Goal: Information Seeking & Learning: Understand process/instructions

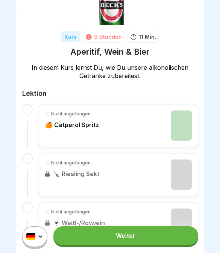
scroll to position [81, 0]
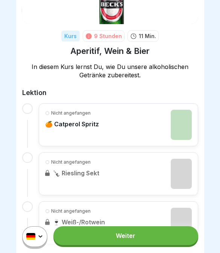
click at [168, 128] on div "Nicht angefangen 🍊 Catperol Spritz" at bounding box center [118, 125] width 147 height 30
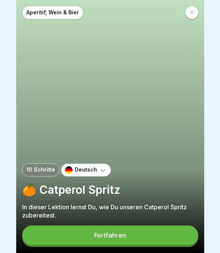
click at [164, 236] on button "Fortfahren" at bounding box center [110, 235] width 176 height 20
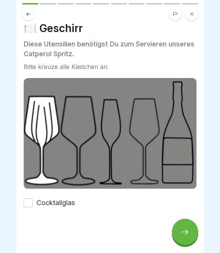
scroll to position [6, 0]
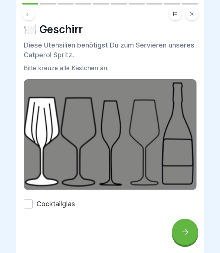
click at [186, 229] on icon at bounding box center [185, 231] width 9 height 9
click at [29, 201] on button "Cocktailglas" at bounding box center [28, 203] width 9 height 9
click at [189, 227] on icon at bounding box center [185, 231] width 9 height 9
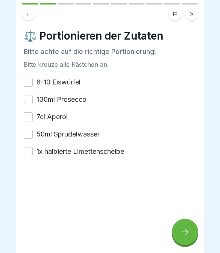
click at [26, 81] on button "8-10 Eiswürfel" at bounding box center [28, 82] width 9 height 9
click at [30, 102] on button "130ml Prosecco" at bounding box center [28, 99] width 9 height 9
click at [32, 120] on button "7cl Aperol" at bounding box center [28, 116] width 9 height 9
click at [29, 114] on button "7cl Aperol" at bounding box center [28, 116] width 9 height 9
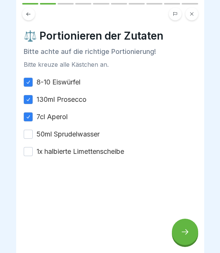
click at [29, 154] on button "1x halbierte Limettenscheibe" at bounding box center [28, 151] width 9 height 9
click at [27, 136] on button "50ml Sprudelwasser" at bounding box center [28, 134] width 9 height 9
click at [186, 231] on icon at bounding box center [185, 231] width 9 height 9
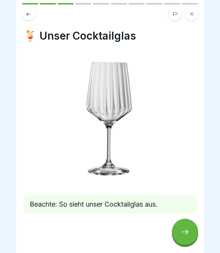
click at [188, 229] on icon at bounding box center [185, 231] width 9 height 9
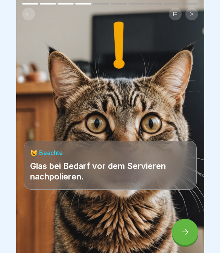
click at [193, 234] on div at bounding box center [185, 231] width 26 height 26
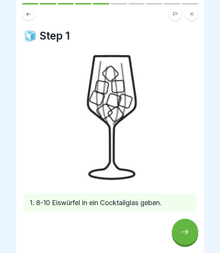
click at [184, 233] on icon at bounding box center [185, 231] width 9 height 9
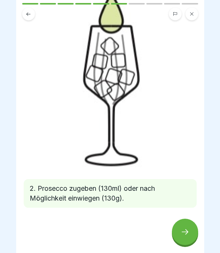
scroll to position [63, 0]
click at [186, 230] on icon at bounding box center [185, 231] width 7 height 5
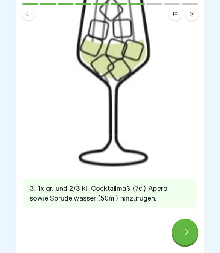
scroll to position [116, 0]
click at [178, 229] on div at bounding box center [185, 231] width 26 height 26
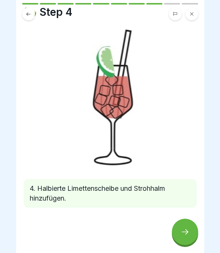
scroll to position [24, 0]
click at [184, 241] on div at bounding box center [185, 231] width 26 height 26
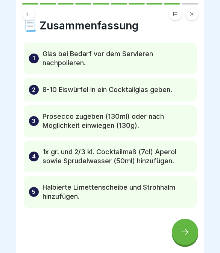
scroll to position [10, 0]
click at [187, 229] on icon at bounding box center [185, 231] width 9 height 9
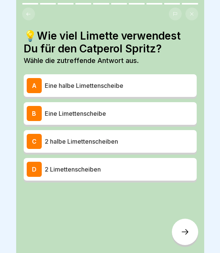
click at [153, 82] on p "Eine halbe Limettenscheibe" at bounding box center [119, 85] width 149 height 9
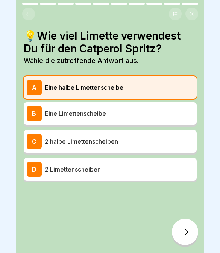
click at [189, 232] on icon at bounding box center [185, 231] width 9 height 9
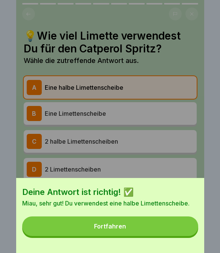
click at [179, 230] on button "Fortfahren" at bounding box center [110, 226] width 176 height 20
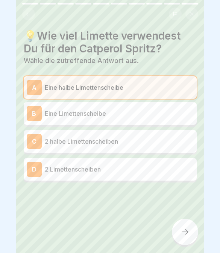
click at [189, 235] on icon at bounding box center [185, 231] width 9 height 9
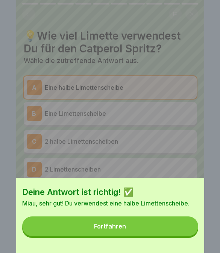
click at [174, 227] on button "Fortfahren" at bounding box center [110, 226] width 176 height 20
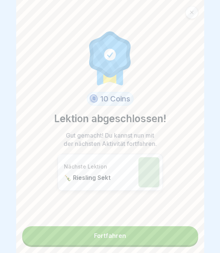
click at [157, 241] on link "Fortfahren" at bounding box center [110, 235] width 176 height 19
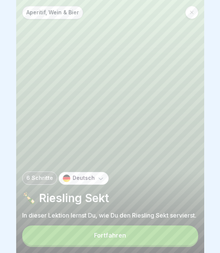
click at [158, 239] on button "Fortfahren" at bounding box center [110, 235] width 176 height 20
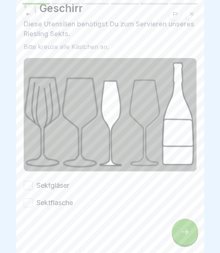
scroll to position [27, 0]
click at [25, 186] on button "Sektgläser" at bounding box center [28, 185] width 9 height 9
click at [31, 189] on button "Sektgläser" at bounding box center [28, 185] width 9 height 9
click at [32, 199] on button "Sektflasche" at bounding box center [28, 202] width 9 height 9
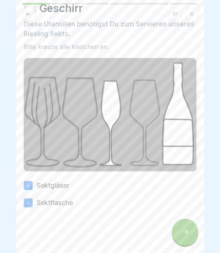
click at [190, 236] on div at bounding box center [185, 231] width 26 height 26
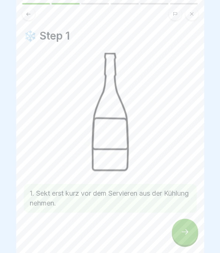
click at [188, 221] on div at bounding box center [185, 231] width 26 height 26
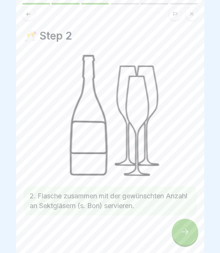
click at [186, 230] on icon at bounding box center [185, 231] width 9 height 9
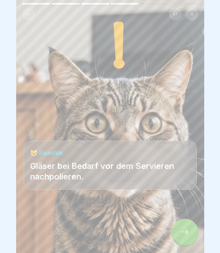
click at [189, 236] on icon at bounding box center [185, 231] width 9 height 9
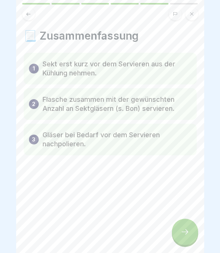
click at [186, 232] on icon at bounding box center [185, 231] width 9 height 9
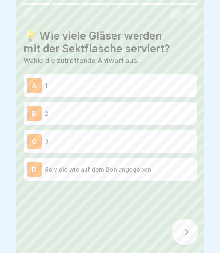
click at [185, 167] on p "So viele wie auf dem Bon angegeben" at bounding box center [119, 169] width 149 height 9
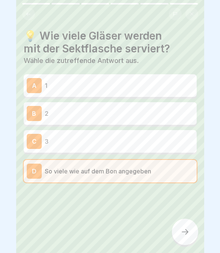
click at [180, 228] on div at bounding box center [185, 231] width 26 height 26
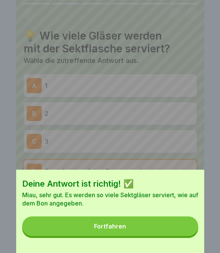
click at [180, 229] on button "Fortfahren" at bounding box center [110, 226] width 176 height 20
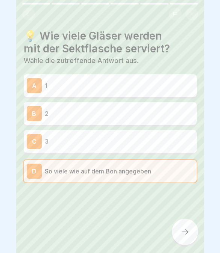
click at [189, 235] on icon at bounding box center [185, 231] width 9 height 9
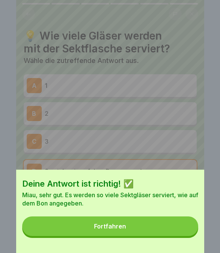
click at [182, 228] on button "Fortfahren" at bounding box center [110, 226] width 176 height 20
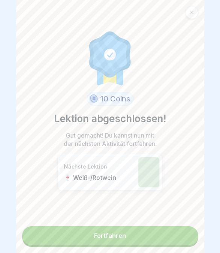
click at [166, 232] on link "Fortfahren" at bounding box center [110, 235] width 176 height 19
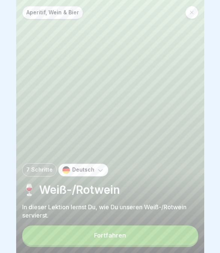
click at [168, 232] on button "Fortfahren" at bounding box center [110, 235] width 176 height 20
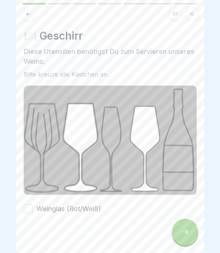
click at [30, 209] on button "Weinglas (Rot/Weiß)" at bounding box center [28, 208] width 9 height 9
click at [176, 234] on div at bounding box center [185, 231] width 26 height 26
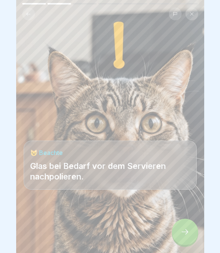
click at [180, 224] on div at bounding box center [185, 231] width 26 height 26
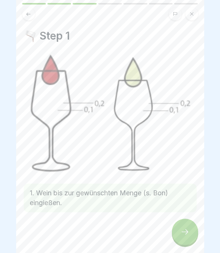
click at [182, 231] on icon at bounding box center [185, 231] width 9 height 9
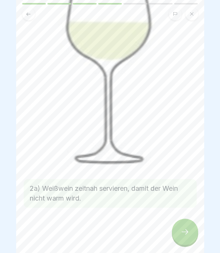
scroll to position [107, 0]
click at [183, 235] on icon at bounding box center [185, 231] width 9 height 9
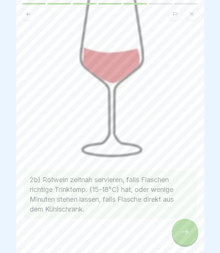
scroll to position [62, 0]
click at [186, 236] on icon at bounding box center [185, 231] width 9 height 9
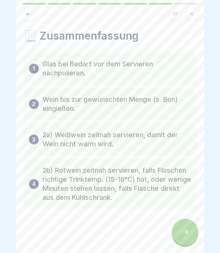
click at [185, 238] on div at bounding box center [185, 231] width 26 height 26
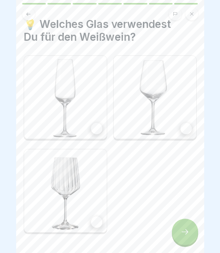
scroll to position [12, 0]
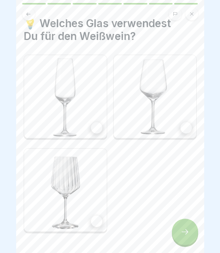
click at [188, 131] on div at bounding box center [186, 127] width 11 height 11
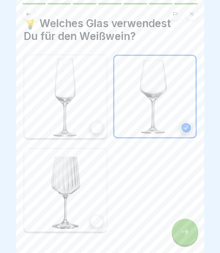
click at [189, 227] on div at bounding box center [185, 231] width 26 height 26
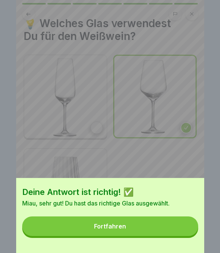
click at [180, 230] on button "Fortfahren" at bounding box center [110, 226] width 176 height 20
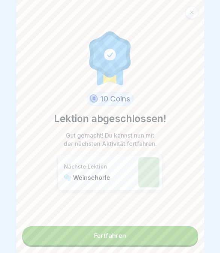
click at [132, 238] on link "Fortfahren" at bounding box center [110, 235] width 176 height 19
